Goal: Information Seeking & Learning: Learn about a topic

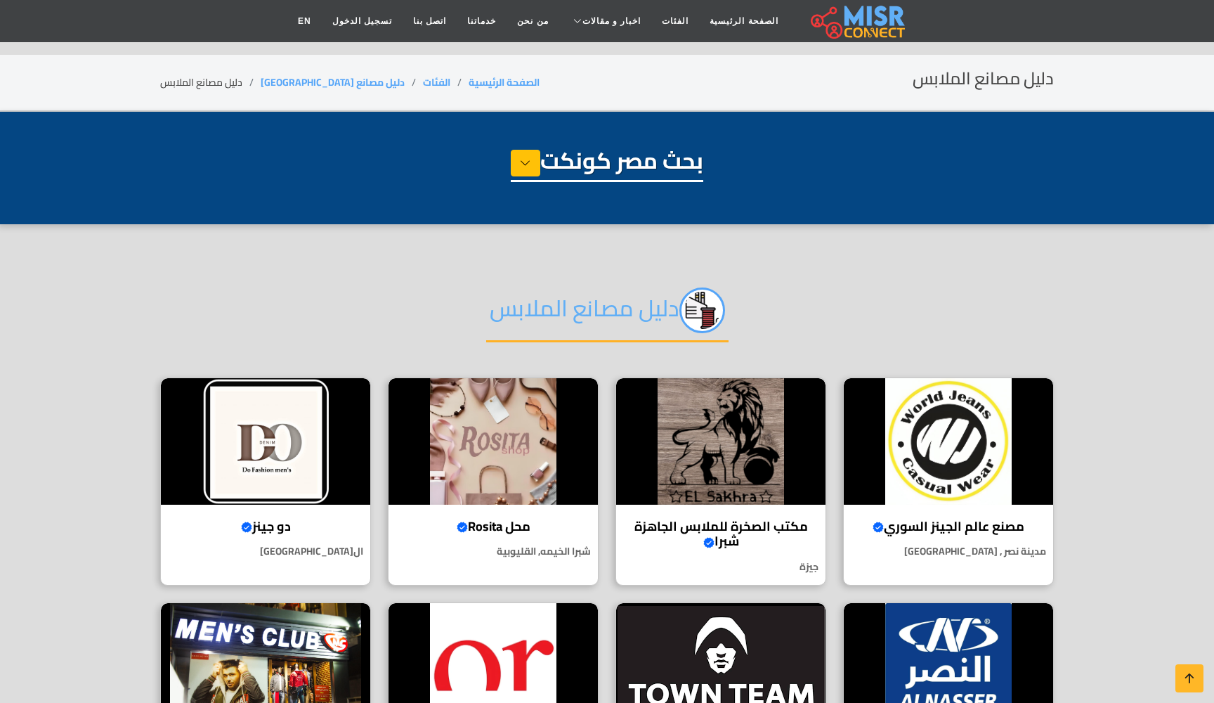
select select "**********"
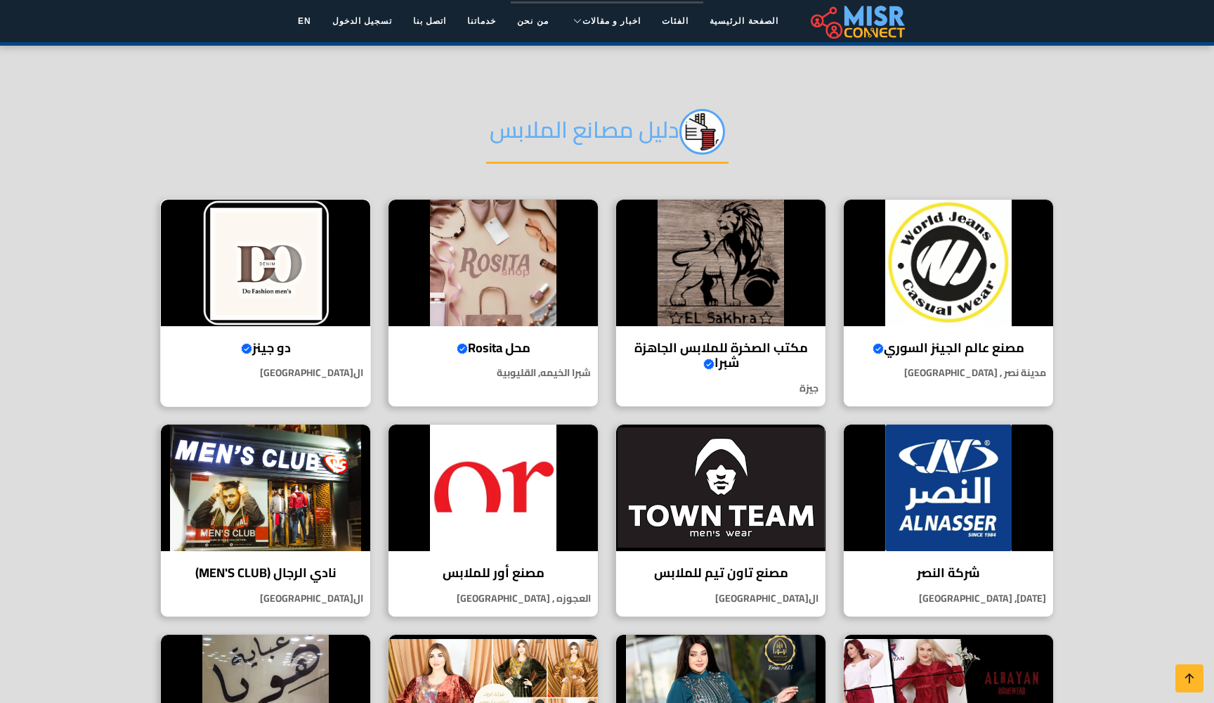
click at [273, 282] on img at bounding box center [265, 263] width 209 height 126
click at [497, 268] on img at bounding box center [493, 263] width 209 height 126
click at [696, 272] on img at bounding box center [720, 263] width 209 height 126
click at [925, 286] on img at bounding box center [948, 263] width 209 height 126
click at [923, 460] on img at bounding box center [948, 487] width 209 height 126
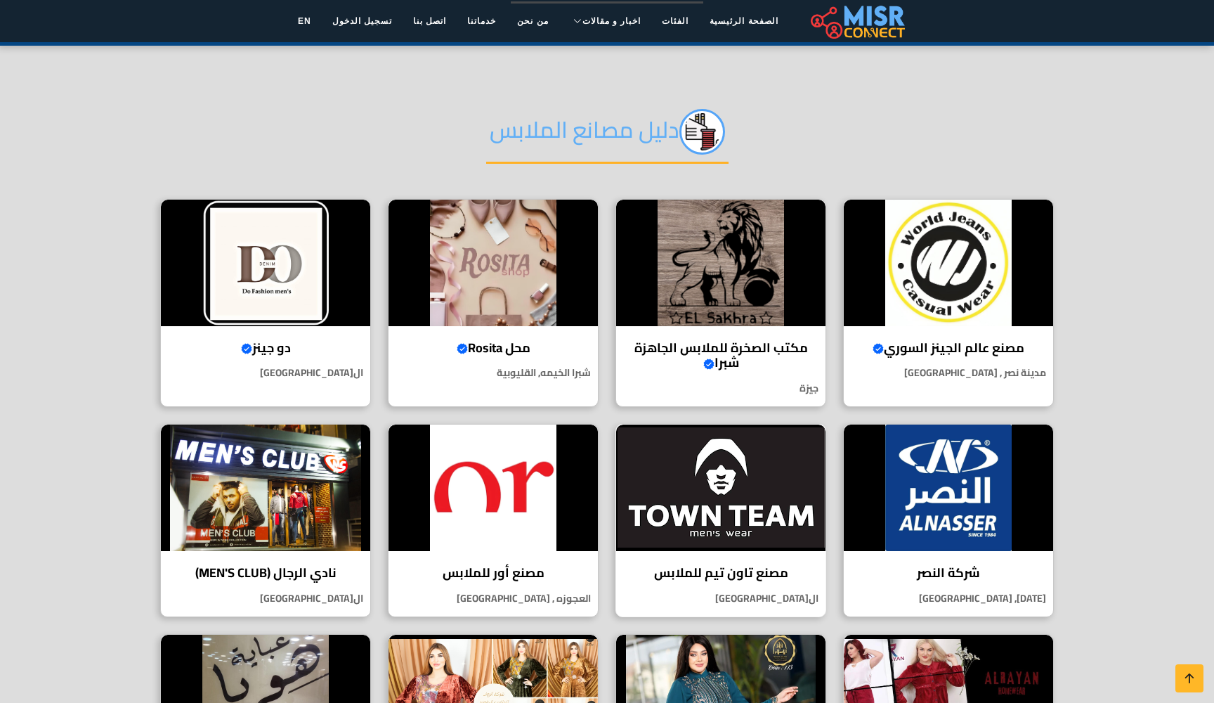
click at [717, 495] on img at bounding box center [720, 487] width 209 height 126
click at [410, 475] on img at bounding box center [493, 487] width 209 height 126
click at [262, 474] on img at bounding box center [265, 487] width 209 height 126
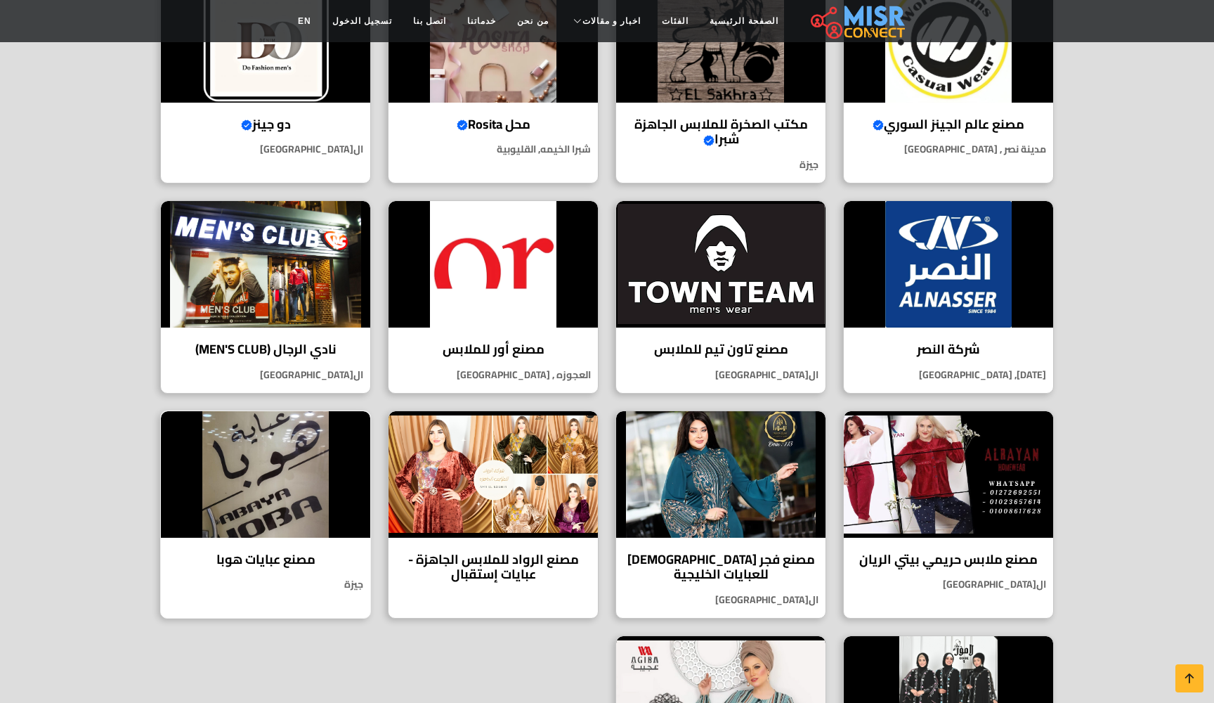
click at [282, 481] on img at bounding box center [265, 474] width 209 height 126
click at [500, 478] on img at bounding box center [493, 474] width 209 height 126
click at [750, 478] on img at bounding box center [720, 474] width 209 height 126
click at [913, 474] on img at bounding box center [948, 474] width 209 height 126
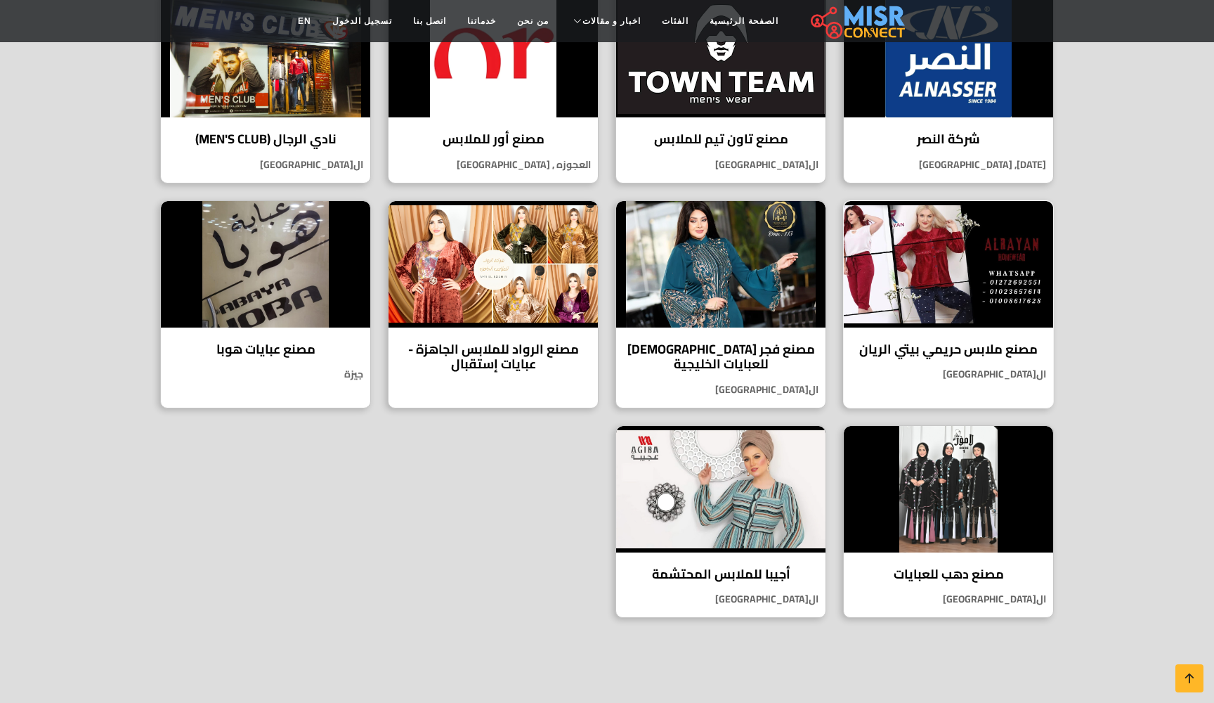
scroll to position [616, 0]
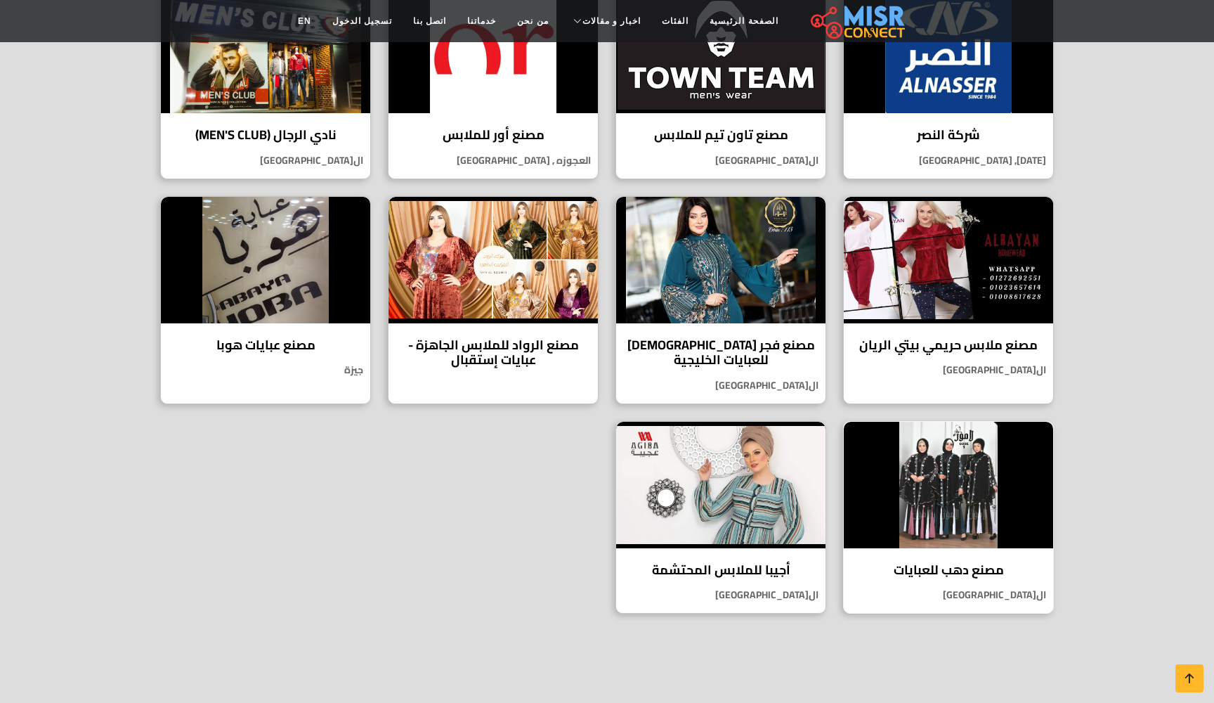
click at [967, 474] on img at bounding box center [948, 485] width 209 height 126
click at [708, 458] on img at bounding box center [720, 485] width 209 height 126
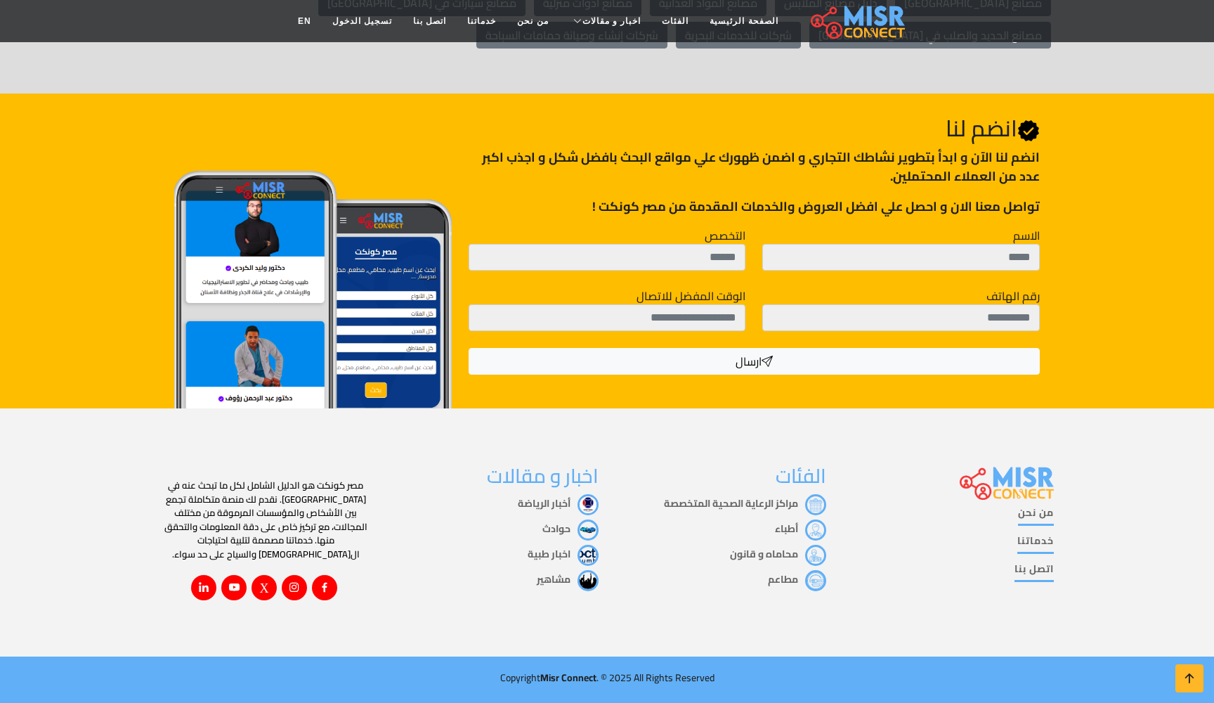
scroll to position [4433, 0]
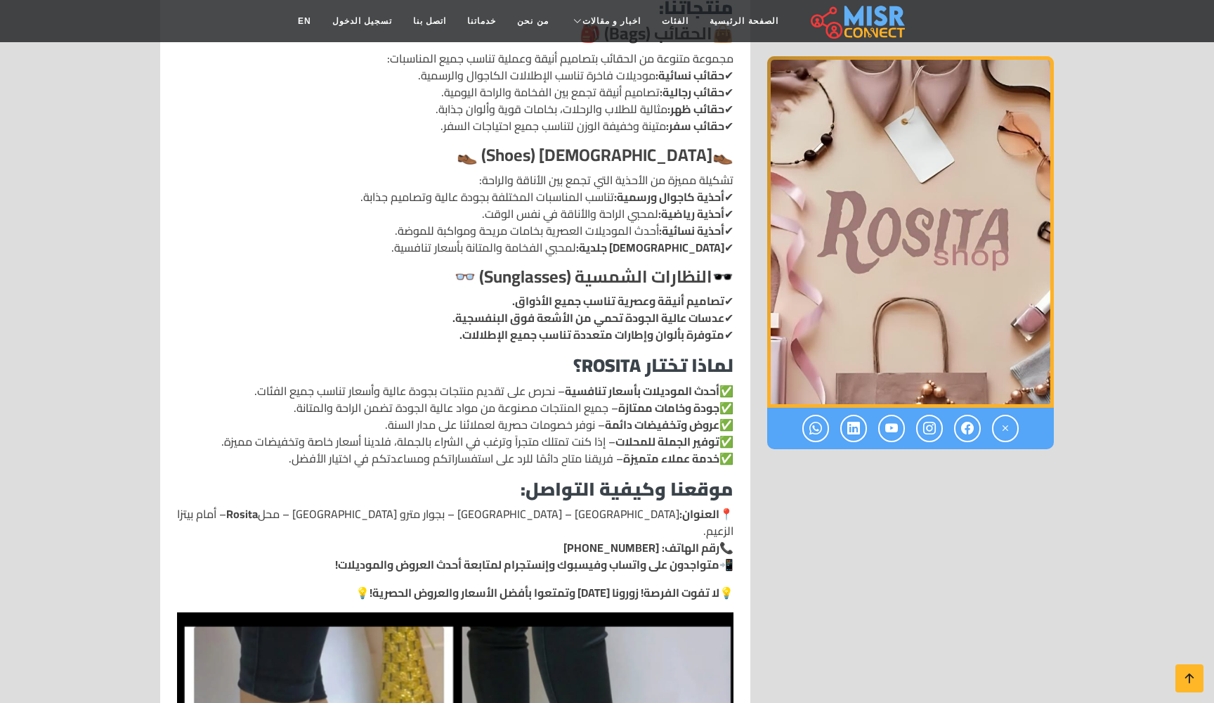
scroll to position [1638, 0]
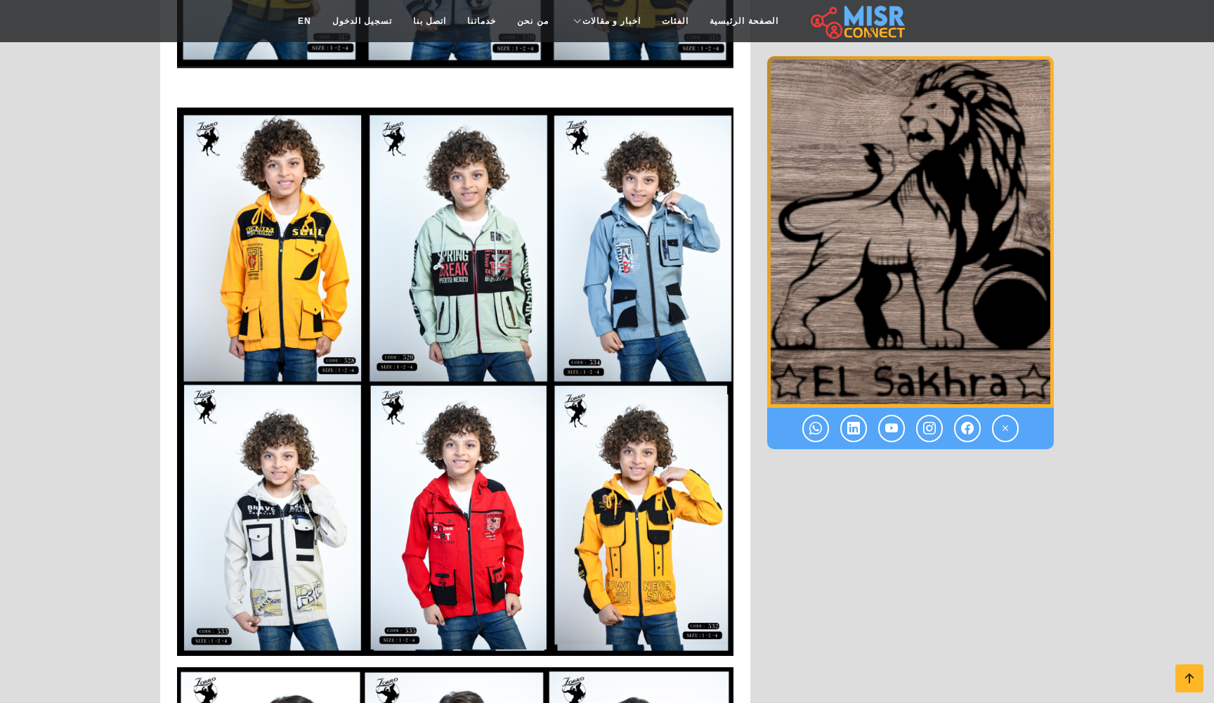
scroll to position [3837, 0]
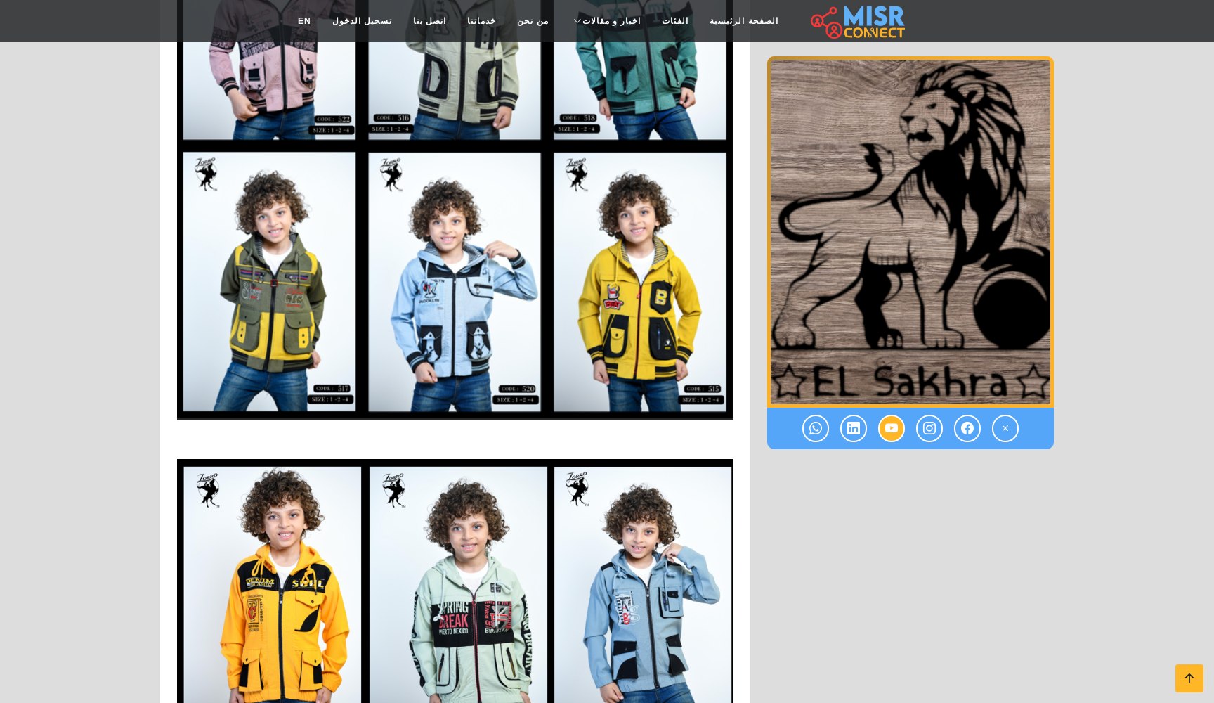
click at [899, 434] on link at bounding box center [891, 428] width 27 height 27
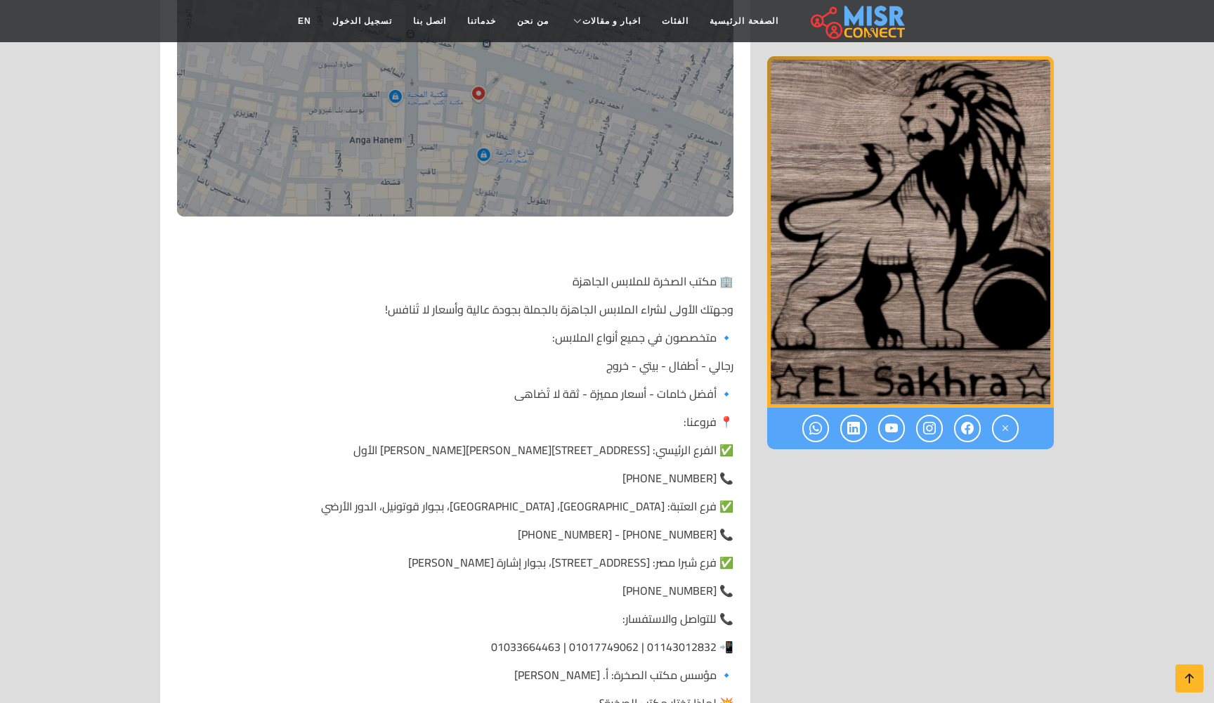
scroll to position [476, 0]
click at [899, 431] on link at bounding box center [891, 428] width 27 height 27
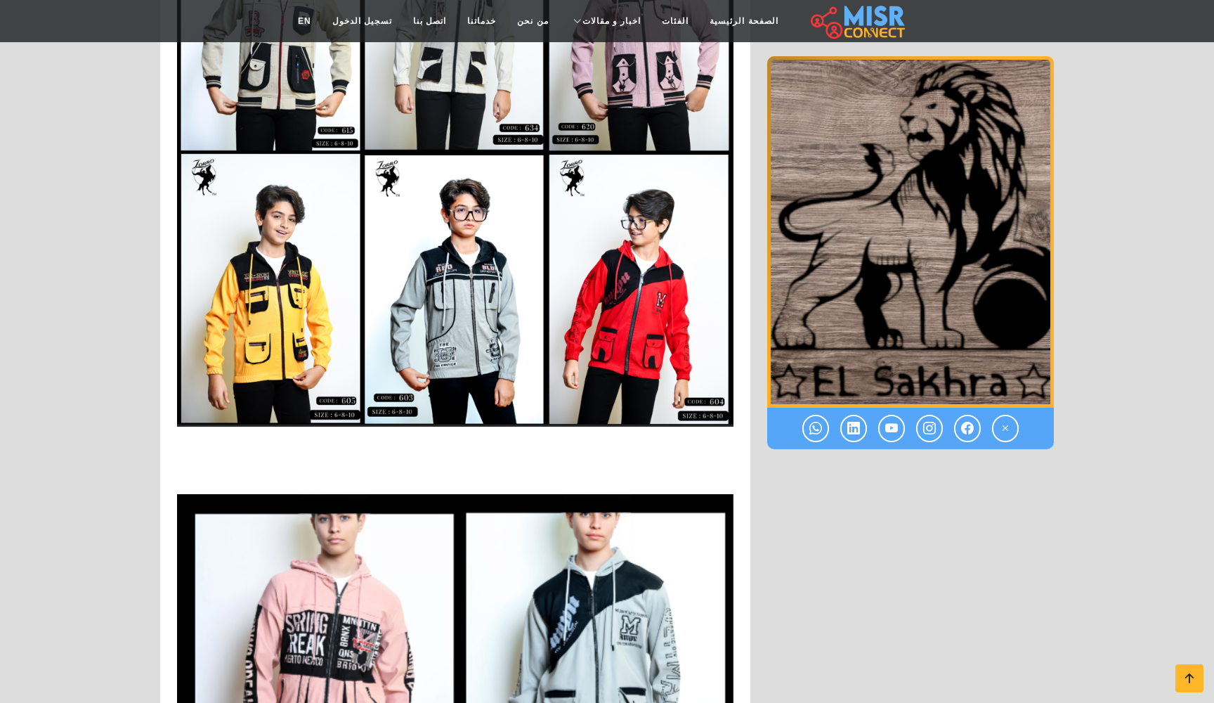
scroll to position [5931, 0]
